Goal: Task Accomplishment & Management: Use online tool/utility

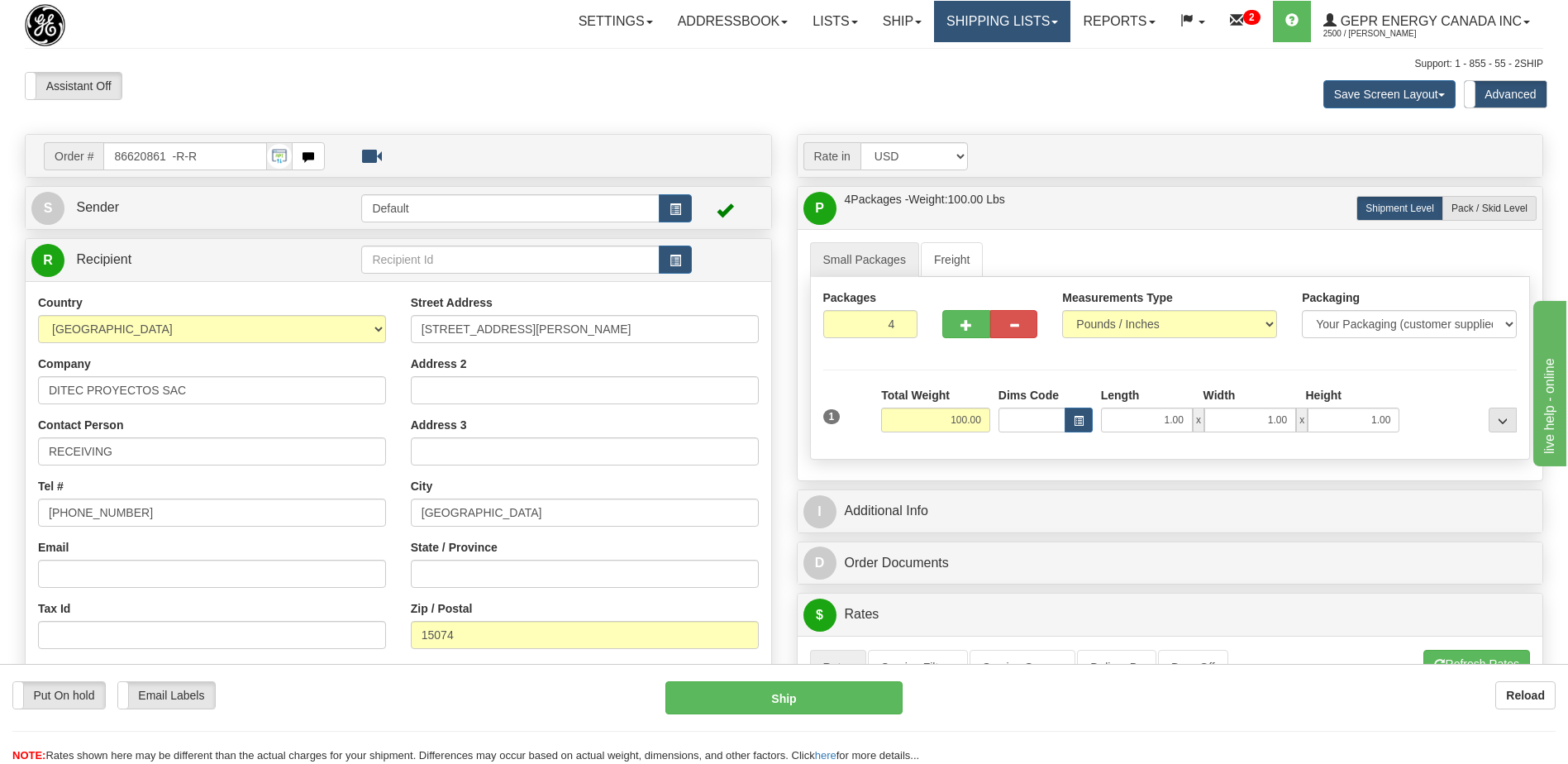
click at [966, 18] on link "Shipping lists" at bounding box center [1003, 22] width 136 height 41
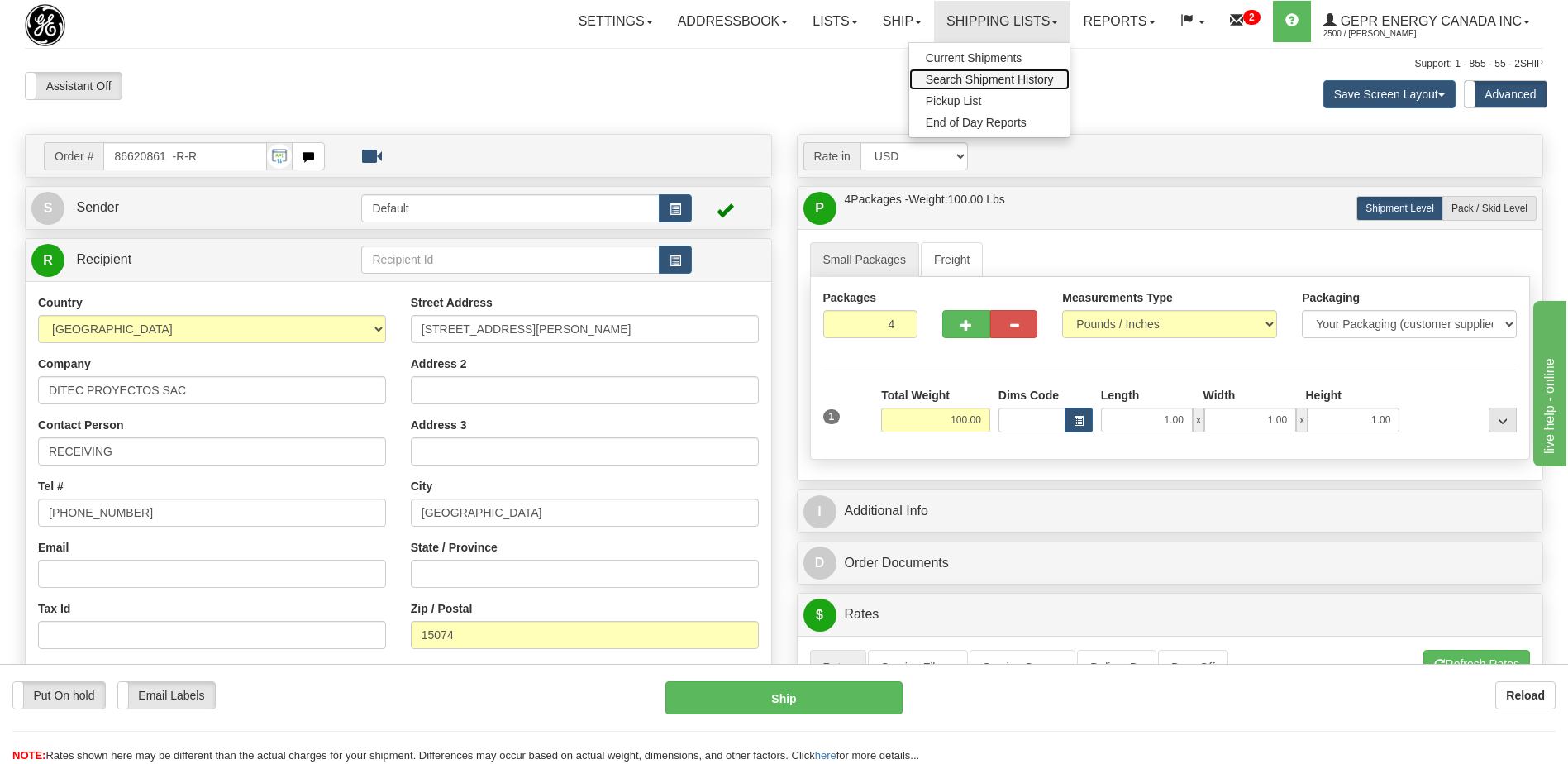
click at [955, 81] on span "Search Shipment History" at bounding box center [990, 79] width 128 height 13
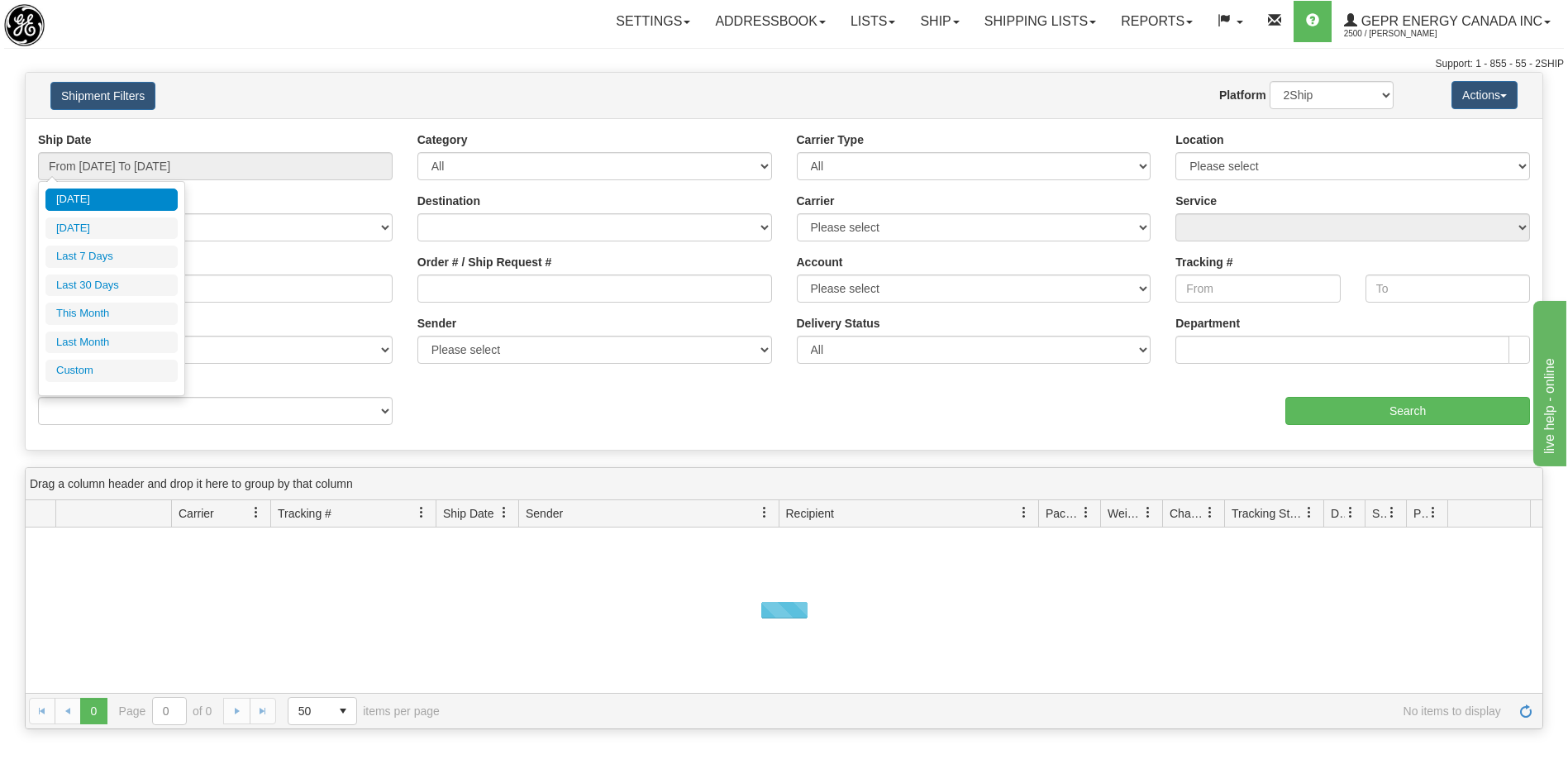
click at [115, 369] on li "Custom" at bounding box center [111, 371] width 132 height 22
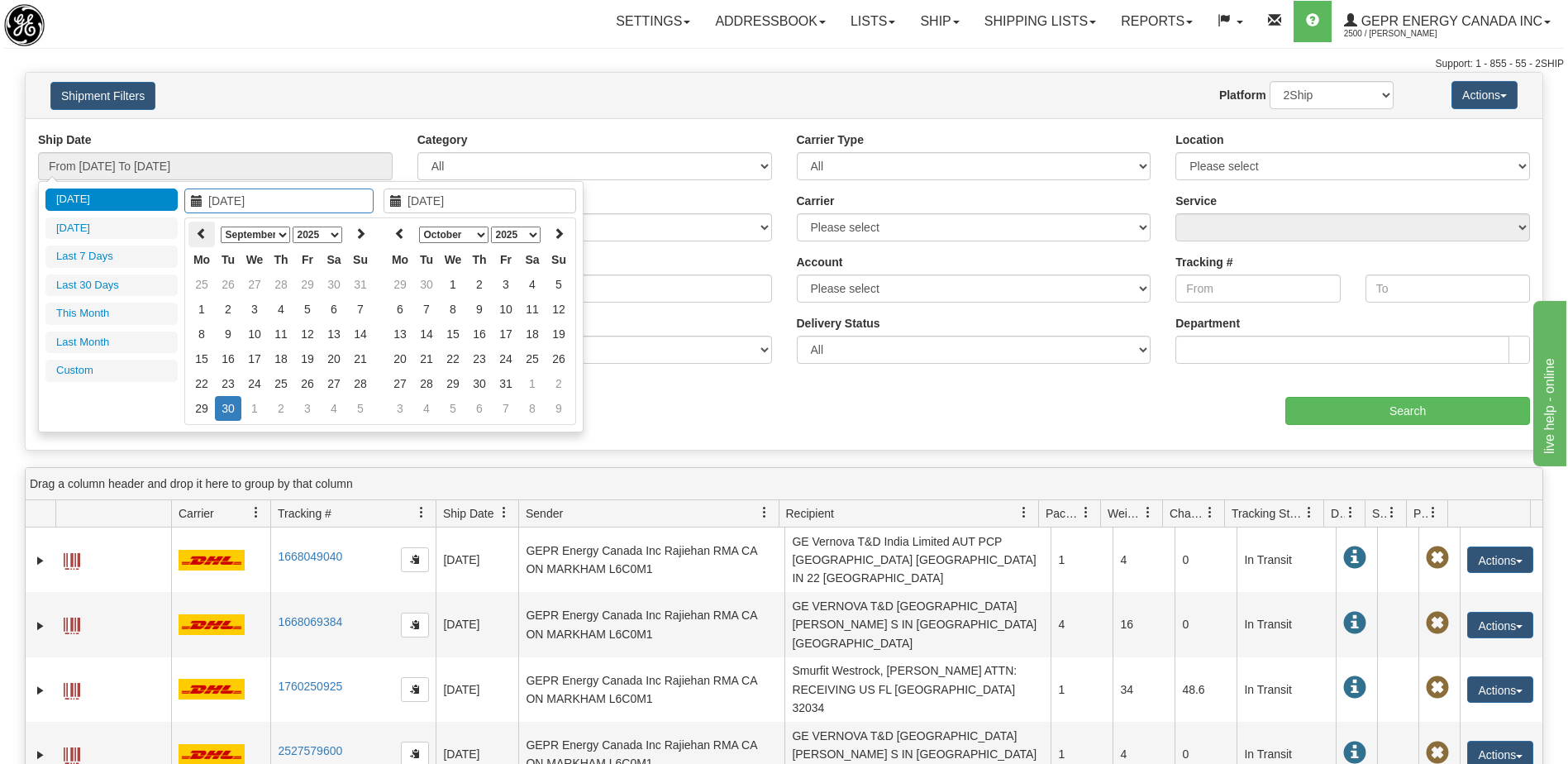
click at [205, 236] on icon at bounding box center [201, 232] width 11 height 11
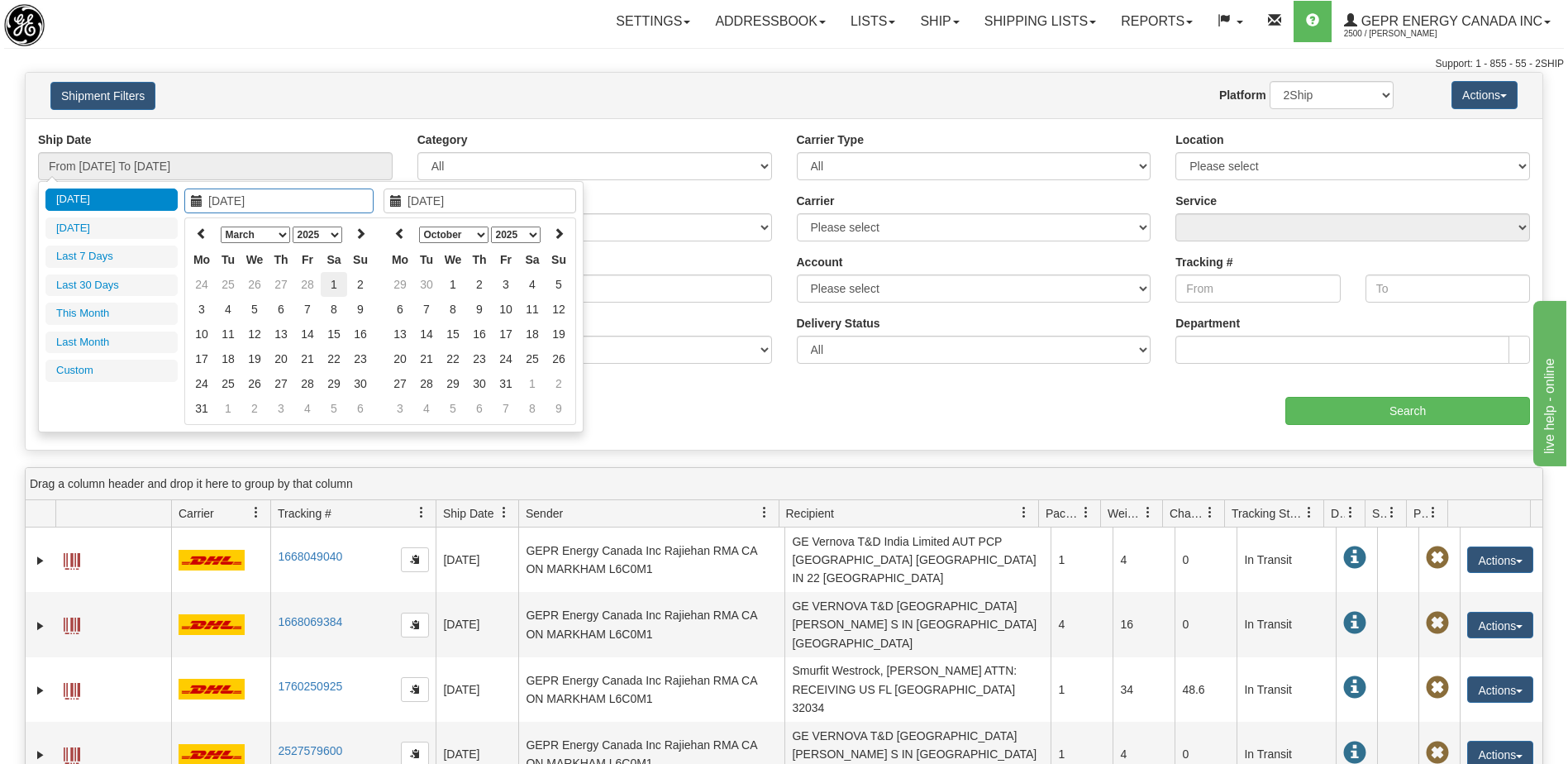
type input "03/01/2025"
click at [335, 284] on td "1" at bounding box center [334, 284] width 27 height 25
click at [401, 237] on icon at bounding box center [400, 232] width 11 height 11
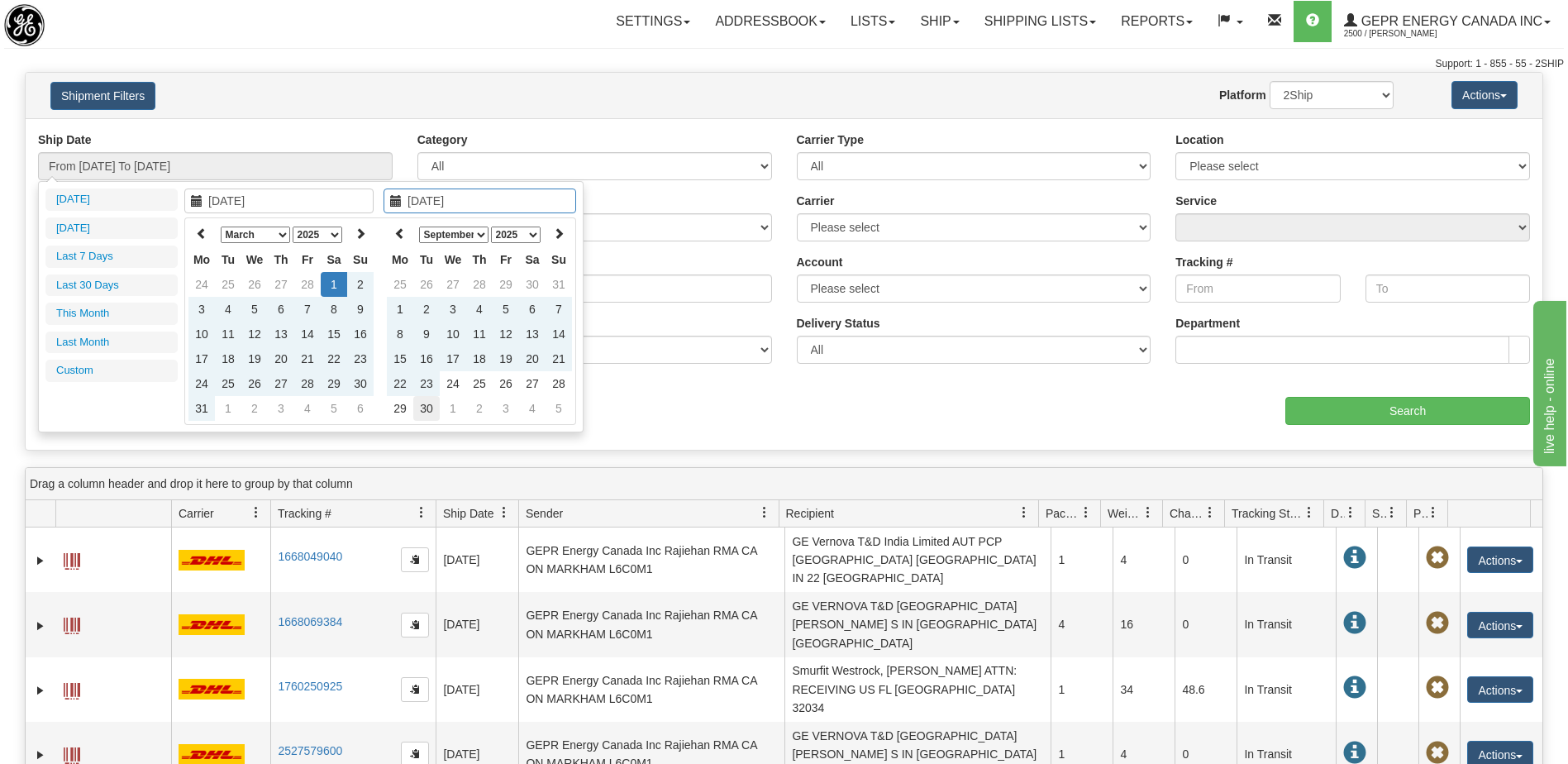
type input "[DATE]"
click at [429, 405] on td "30" at bounding box center [426, 408] width 27 height 25
type input "From 03/01/2025 To 09/30/2025"
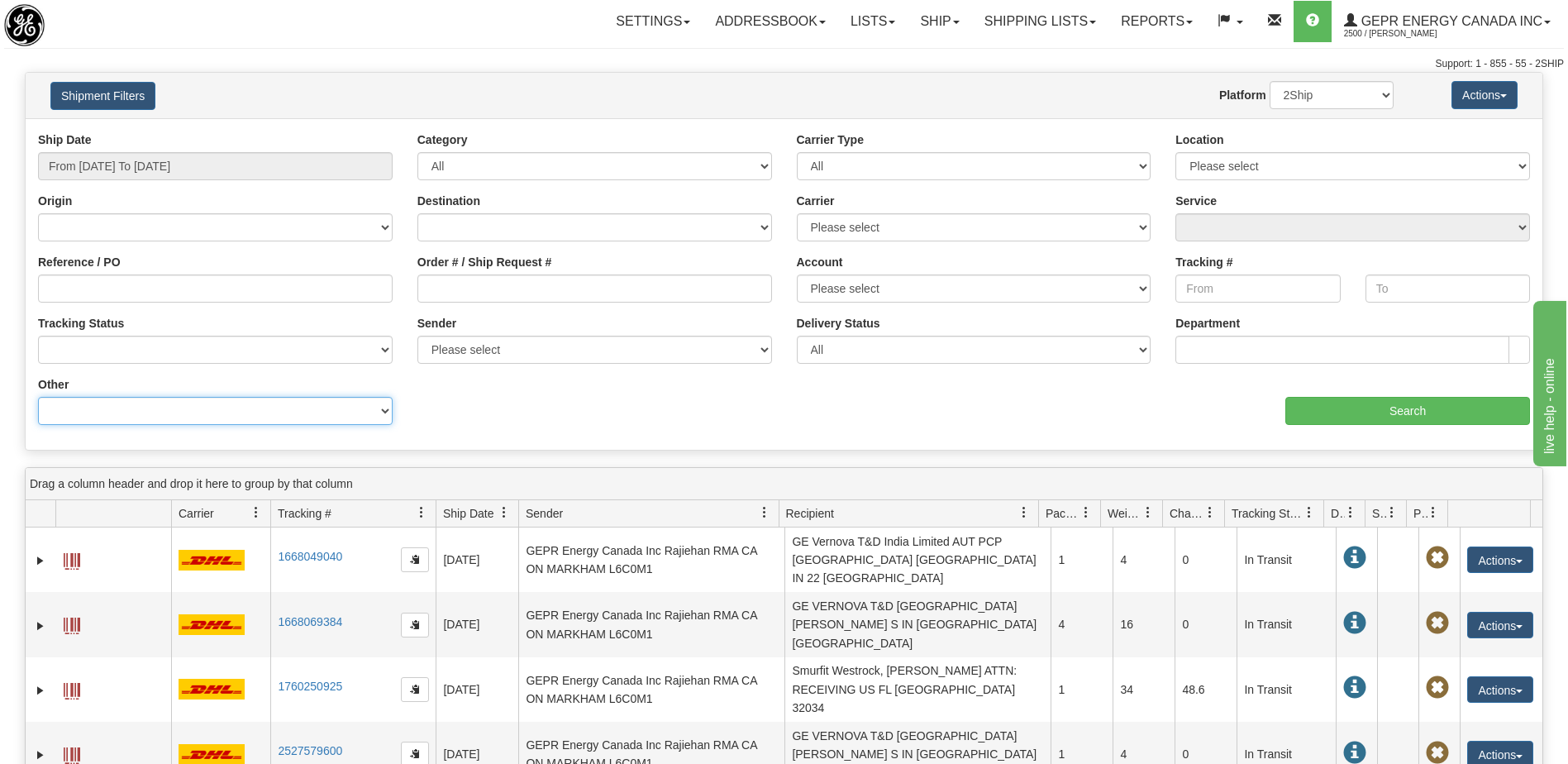
click at [191, 420] on select "Billing Account # Billing Type BOL # (LTL) Commodity Or Documents Consolidation…" at bounding box center [215, 411] width 355 height 28
select select "Recipient_ZIP"
click at [38, 397] on select "Billing Account # Billing Type BOL # (LTL) Commodity Or Documents Consolidation…" at bounding box center [215, 411] width 355 height 28
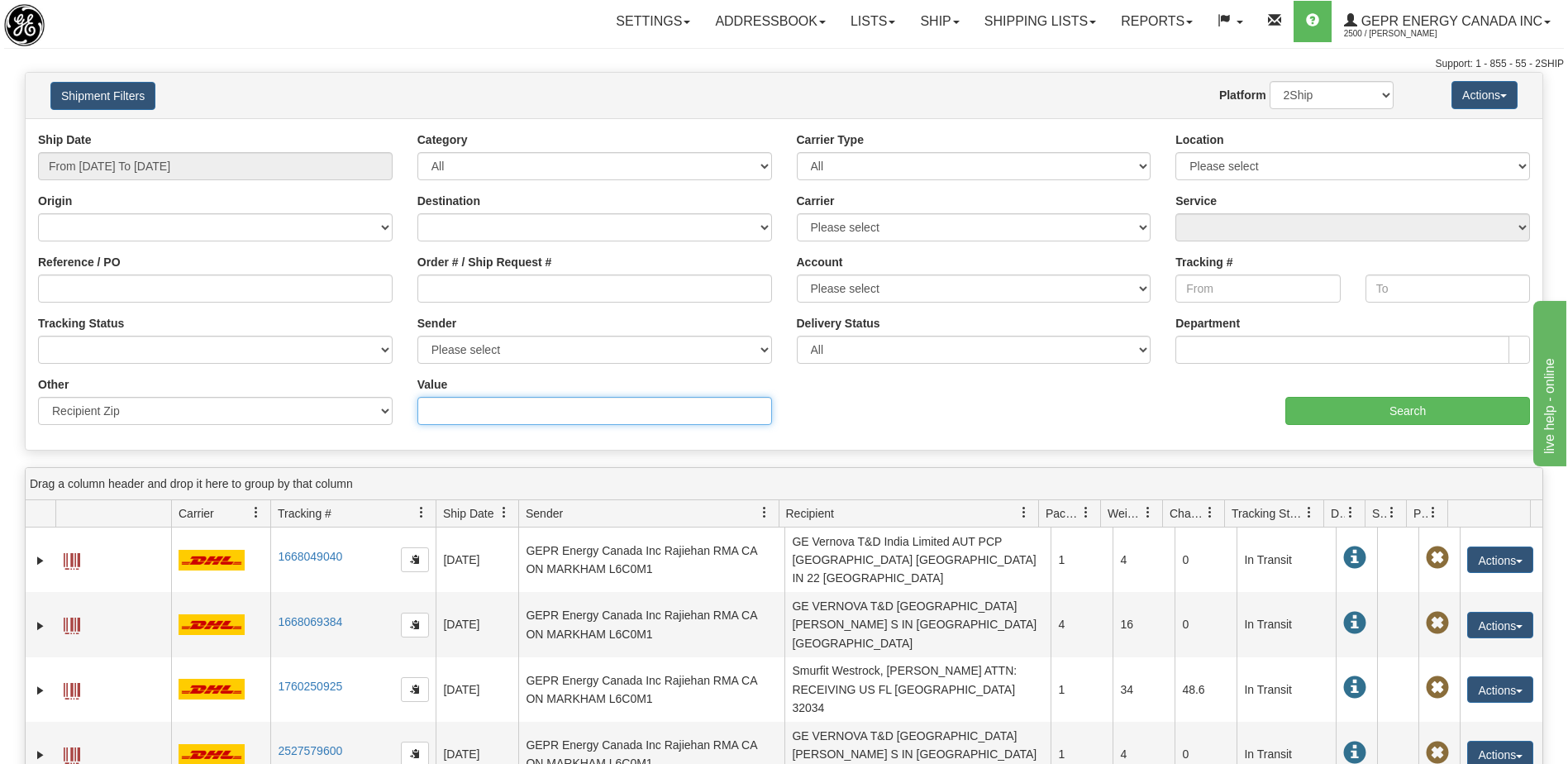
click at [420, 420] on input "Value" at bounding box center [595, 411] width 355 height 28
click at [456, 420] on input "Value" at bounding box center [595, 411] width 355 height 28
type input "760003"
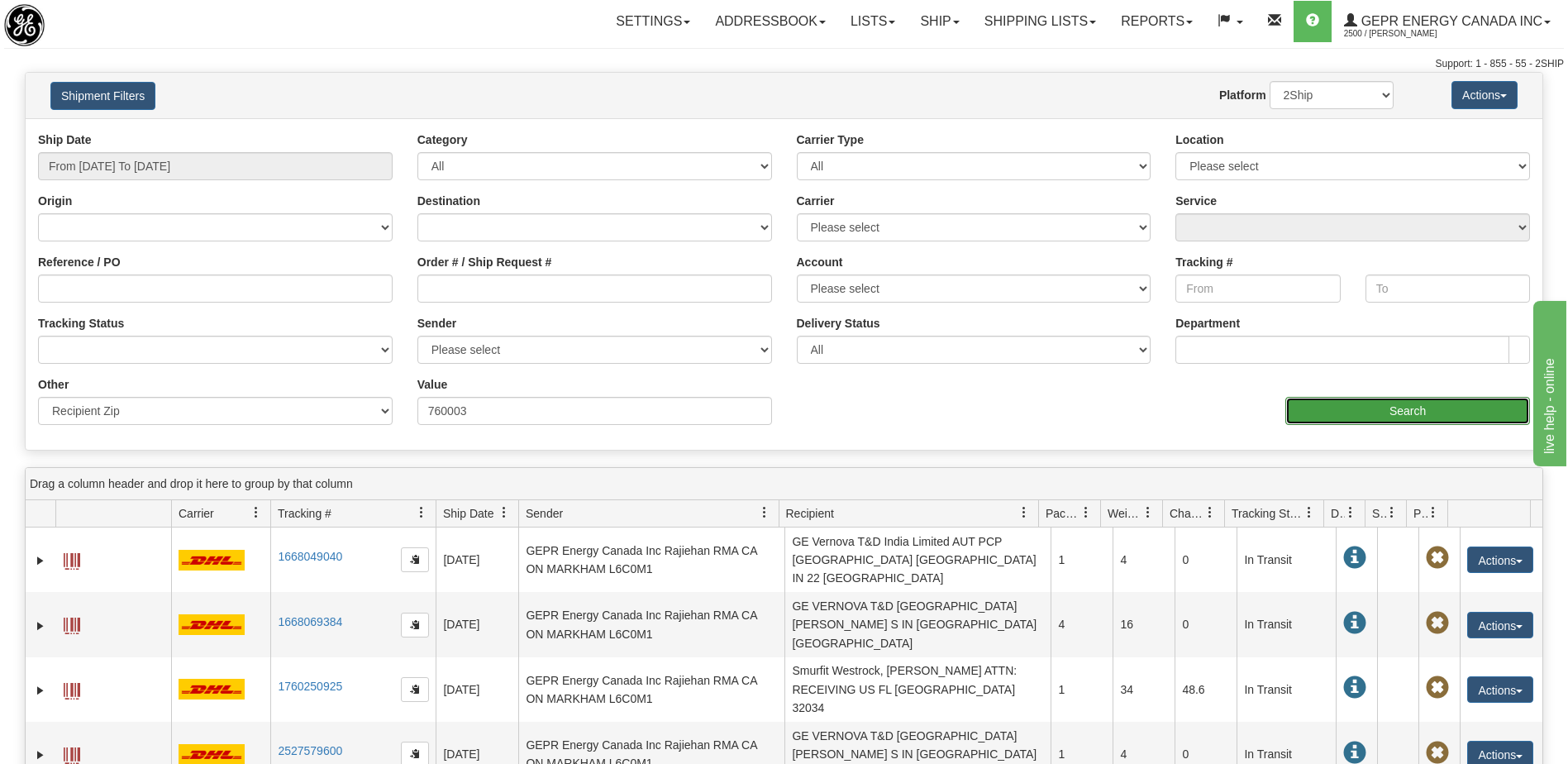
click at [1323, 408] on input "Search" at bounding box center [1408, 411] width 245 height 28
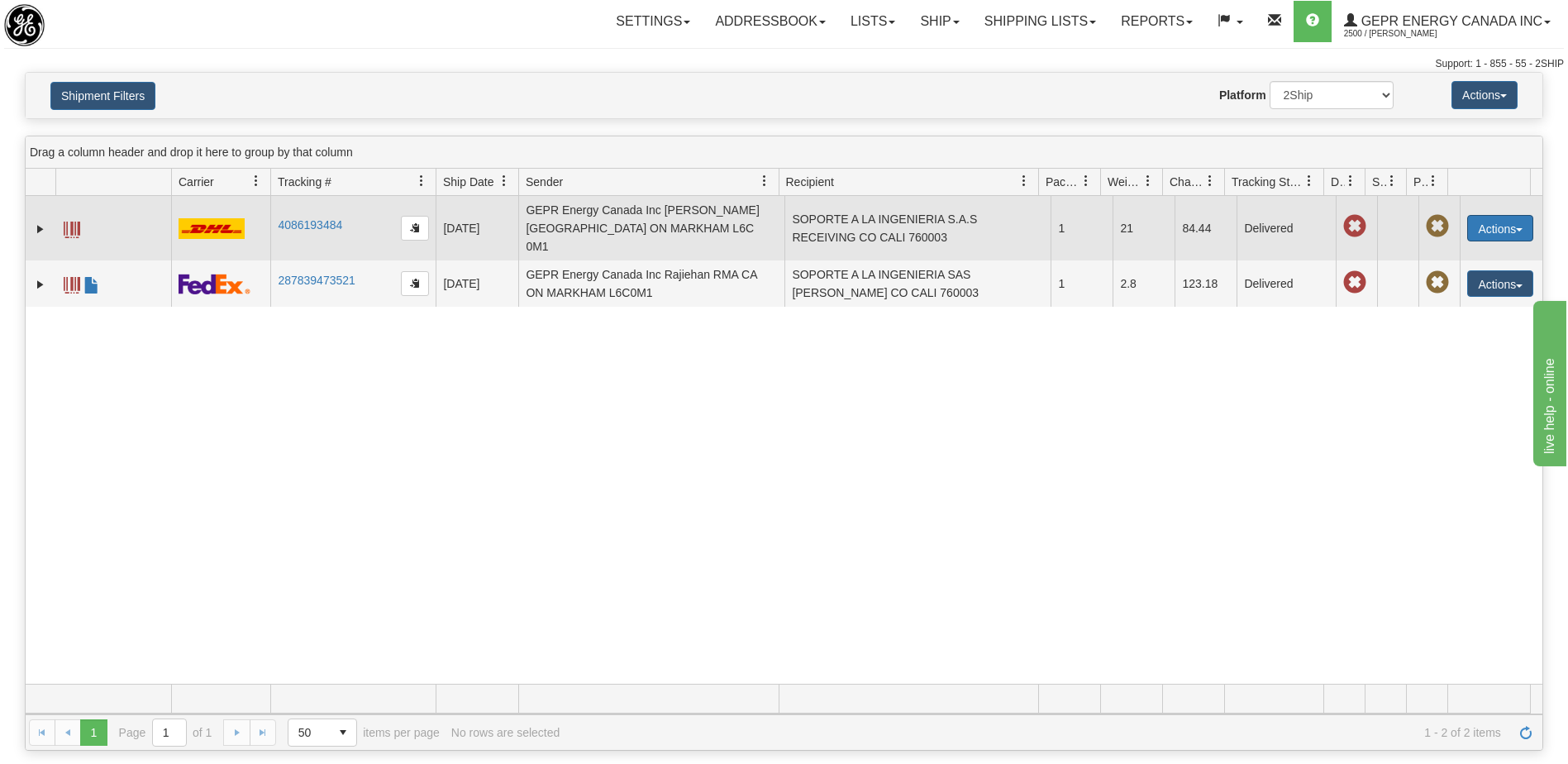
click at [1478, 215] on button "Actions" at bounding box center [1500, 228] width 66 height 27
click at [1426, 248] on link "Repeat" at bounding box center [1466, 258] width 132 height 22
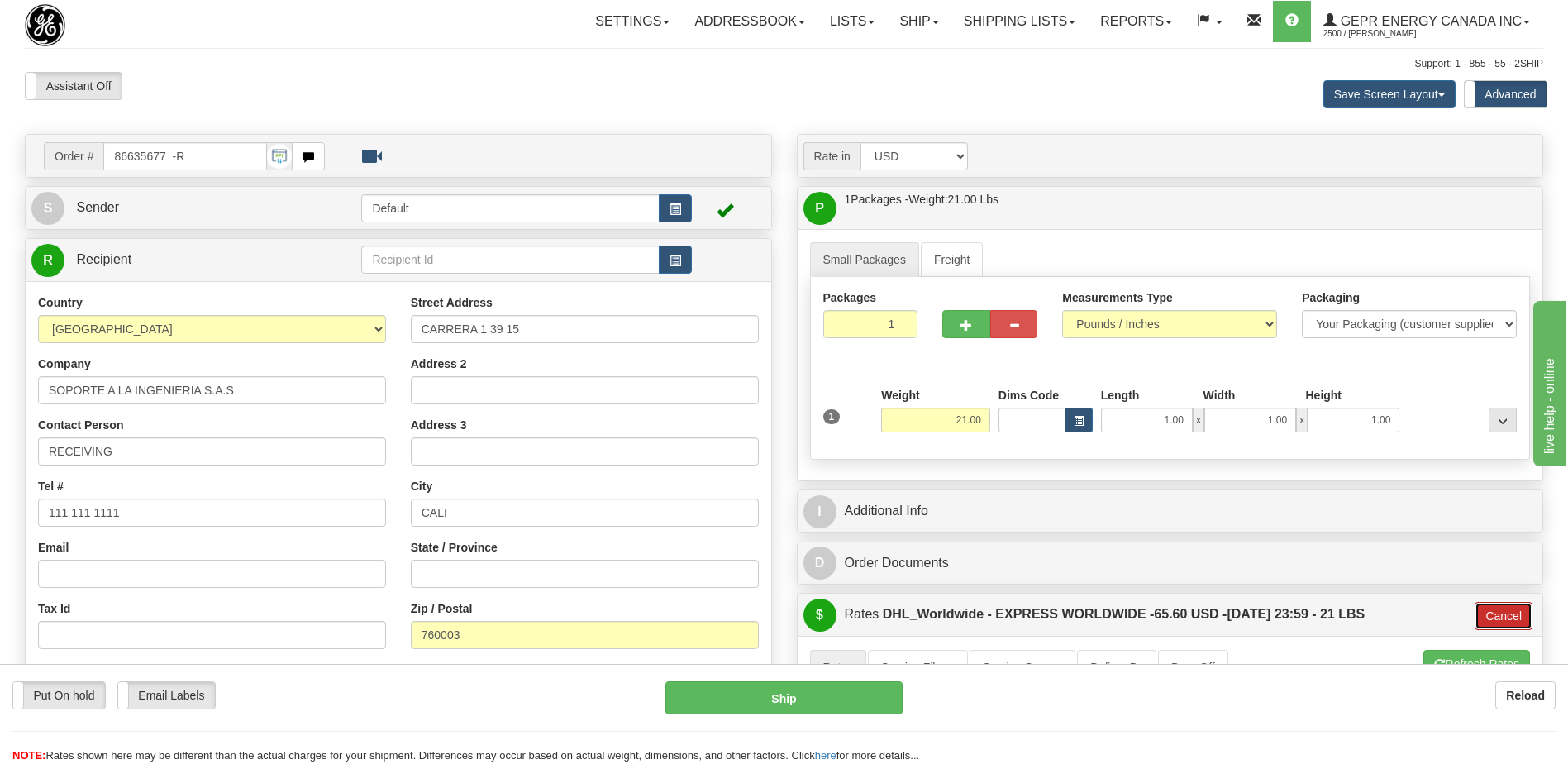
click at [1498, 609] on button "Cancel" at bounding box center [1503, 616] width 58 height 28
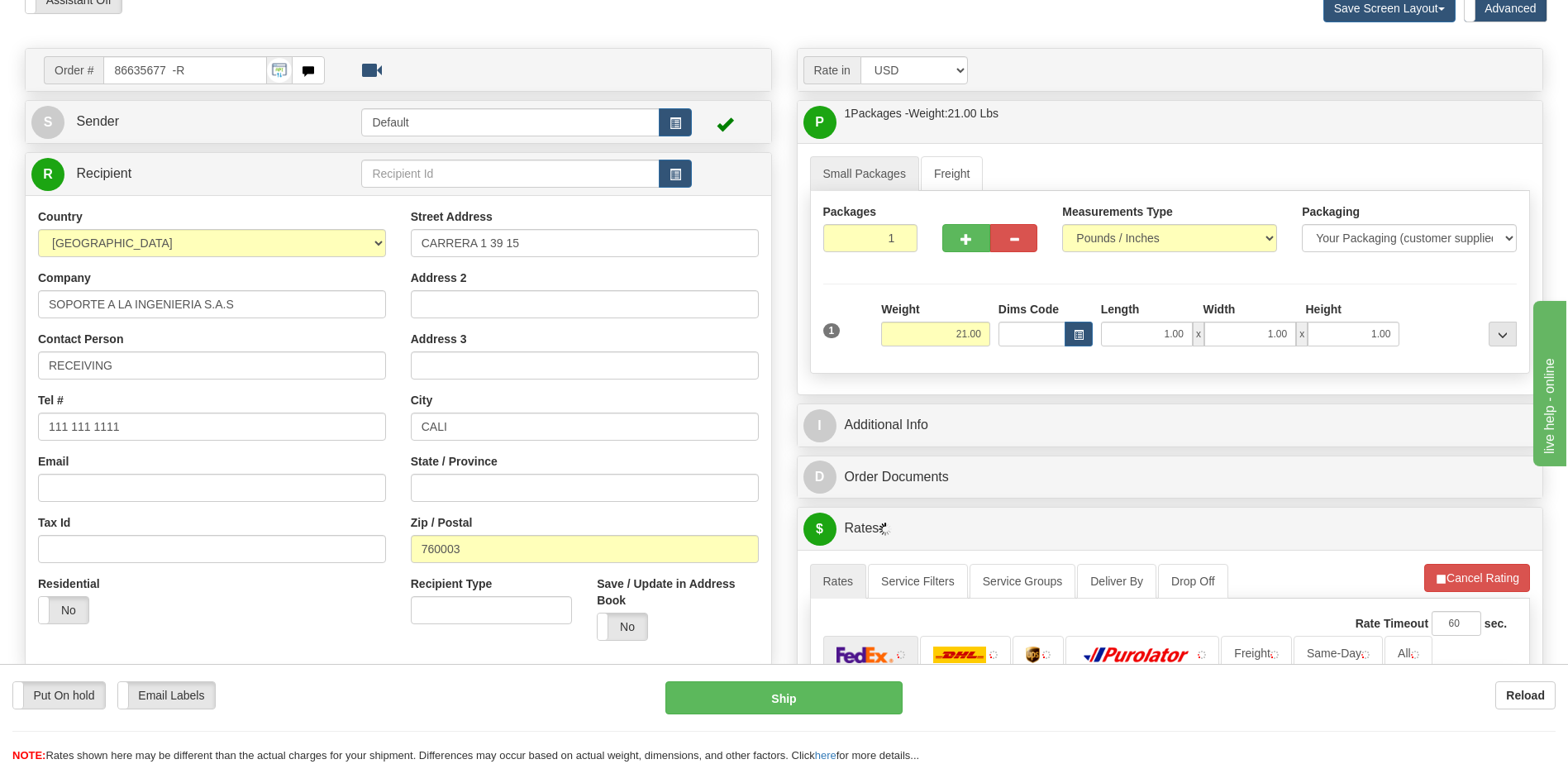
scroll to position [166, 0]
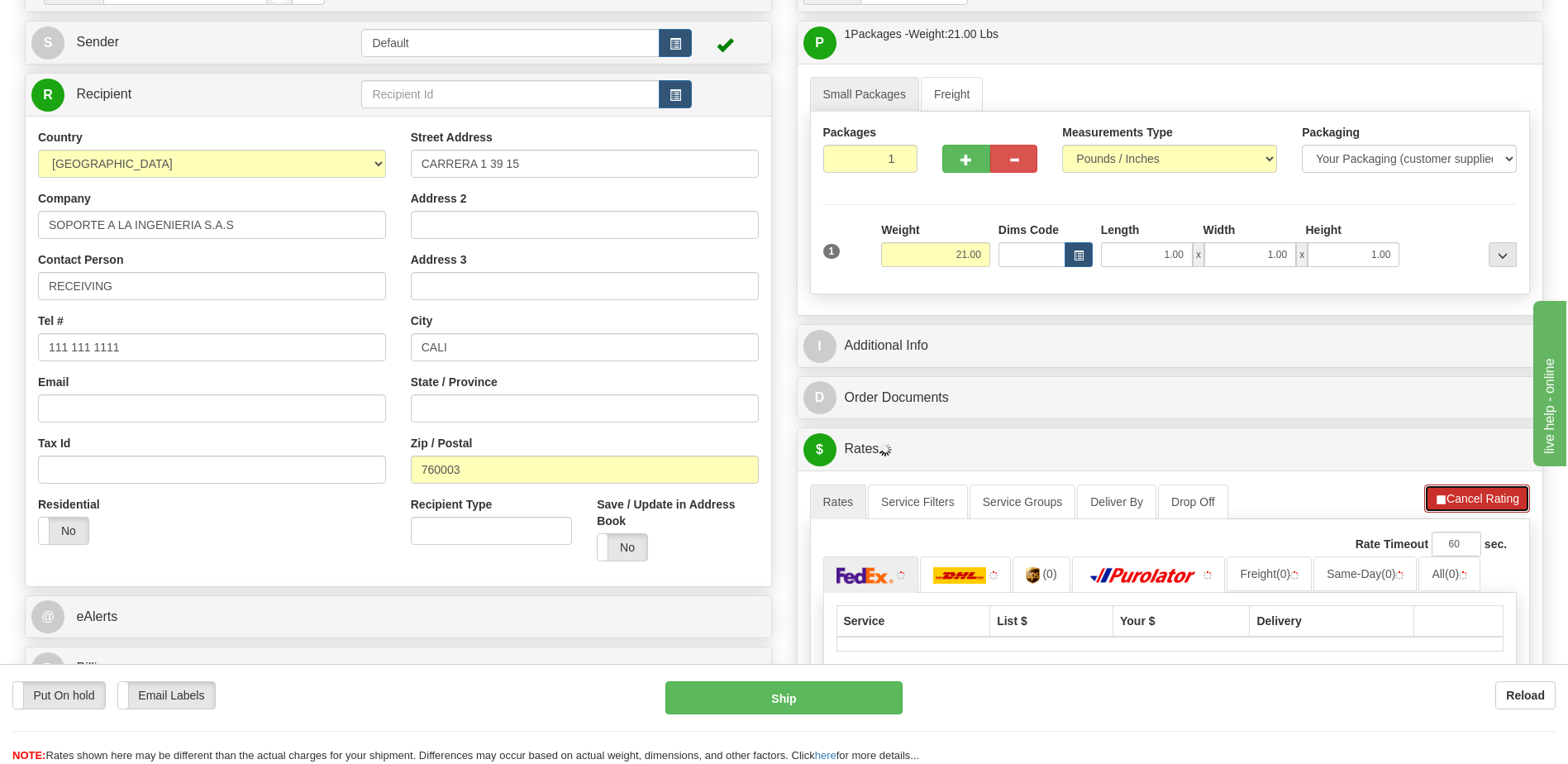
click at [1457, 498] on button "Cancel Rating" at bounding box center [1477, 498] width 106 height 28
click at [1457, 498] on button "Refresh Rates" at bounding box center [1477, 498] width 107 height 28
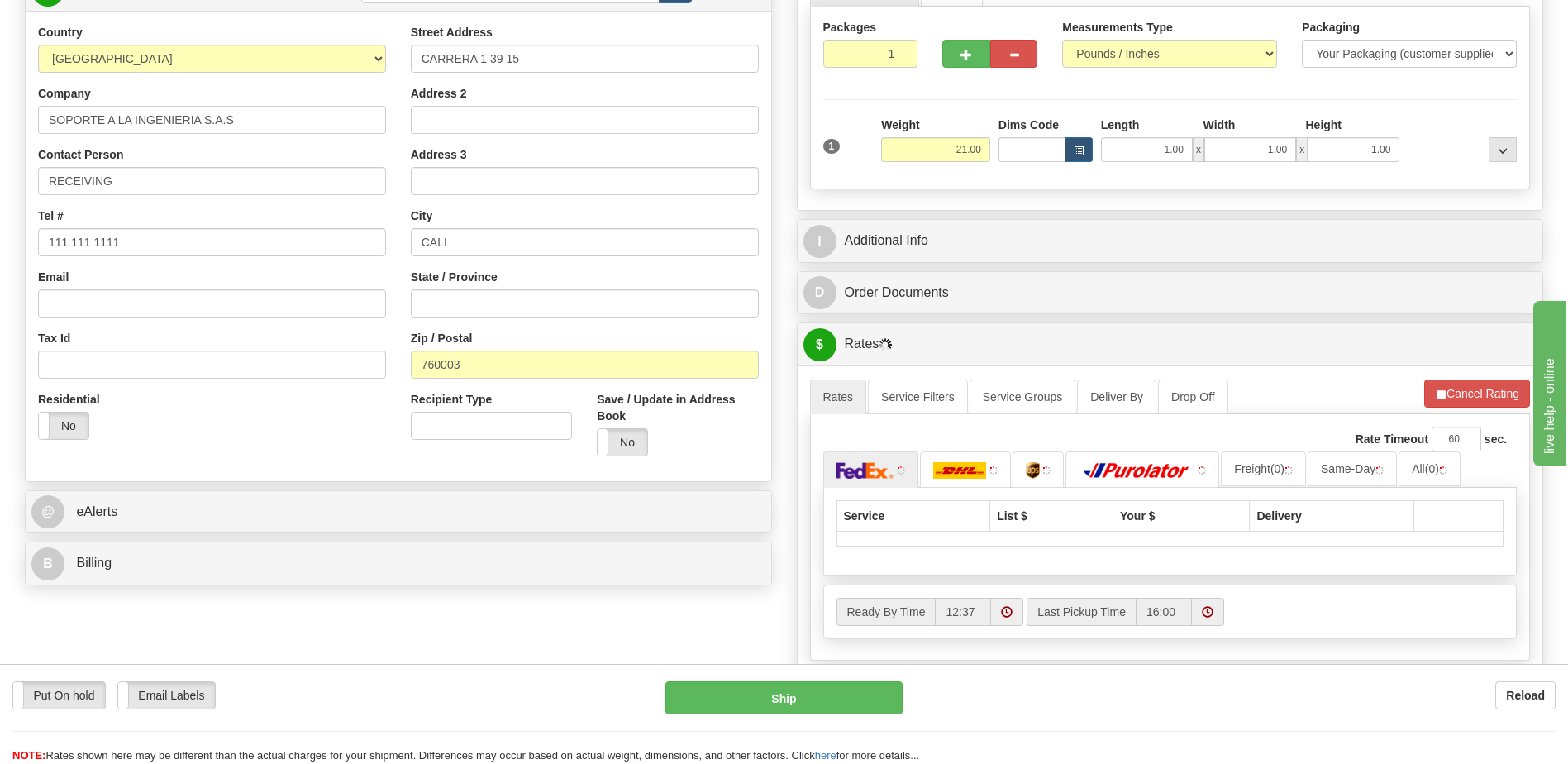
scroll to position [414, 0]
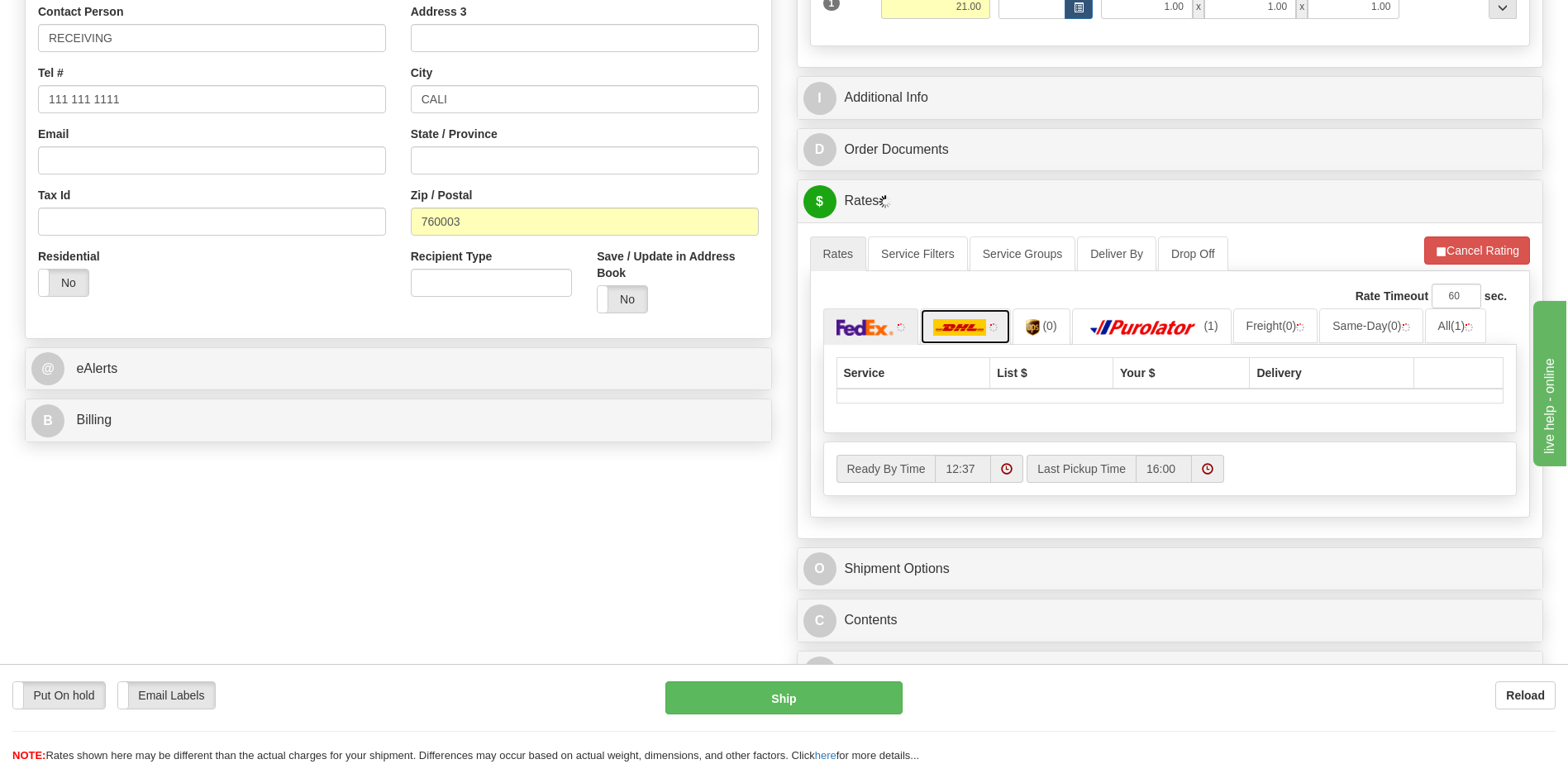
click at [963, 328] on img at bounding box center [960, 327] width 53 height 16
